Goal: Navigation & Orientation: Find specific page/section

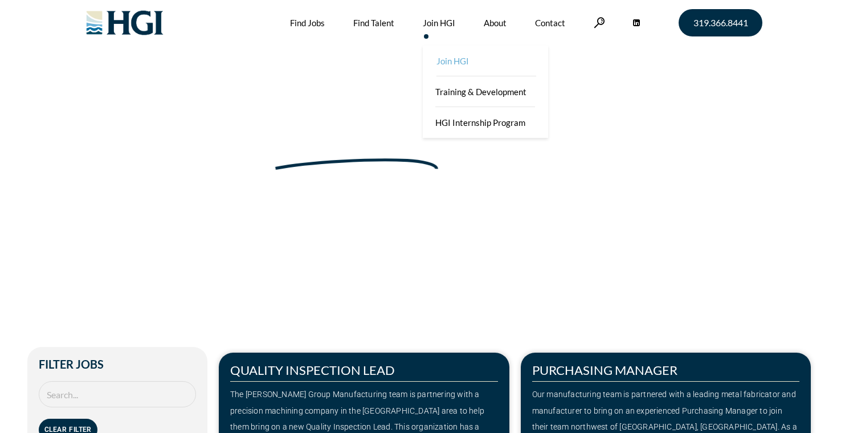
click at [455, 59] on link "Join HGI" at bounding box center [486, 61] width 125 height 31
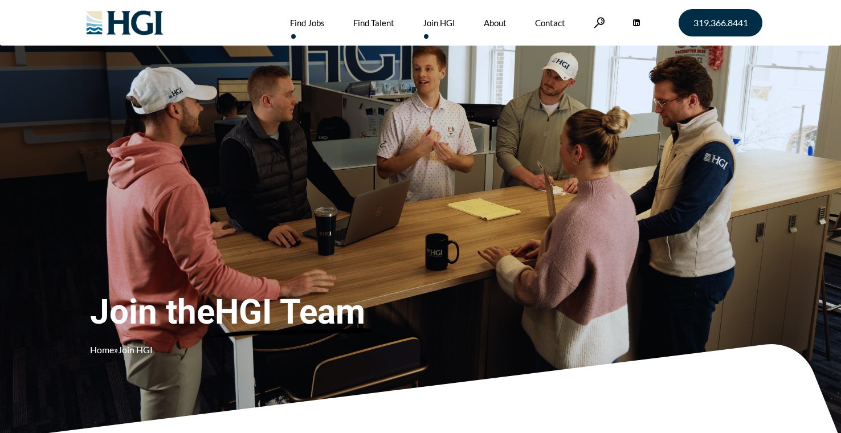
click at [304, 19] on link "Find Jobs" at bounding box center [307, 23] width 35 height 46
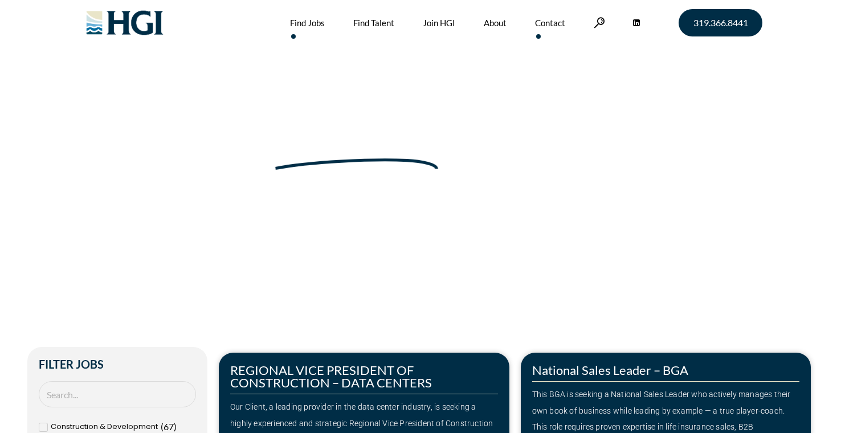
click at [553, 21] on link "Contact" at bounding box center [550, 23] width 30 height 46
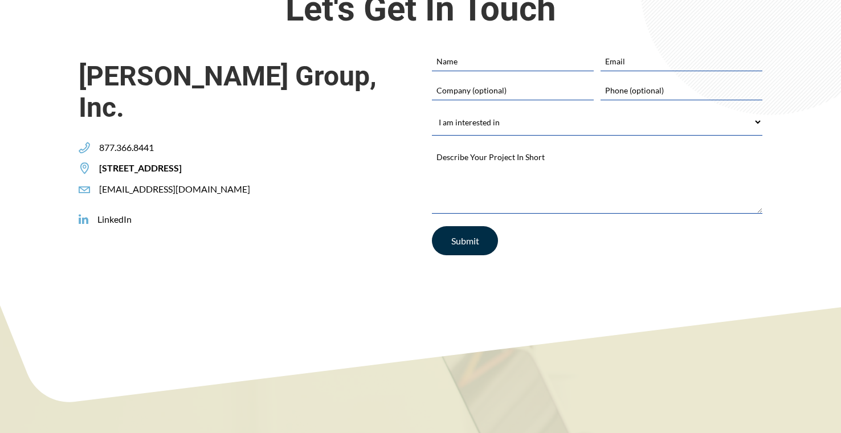
scroll to position [285, 0]
